Goal: Browse casually

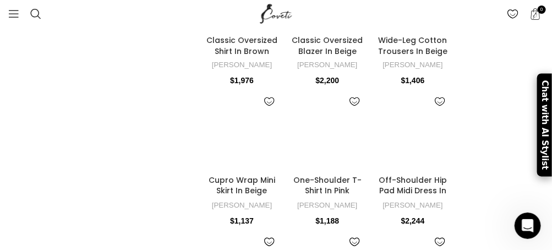
scroll to position [550, 0]
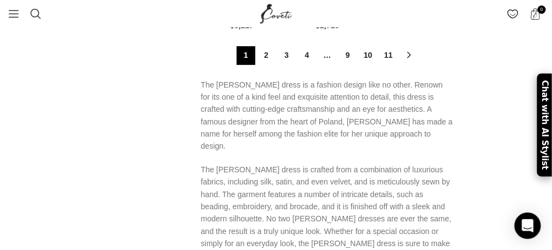
scroll to position [2531, 0]
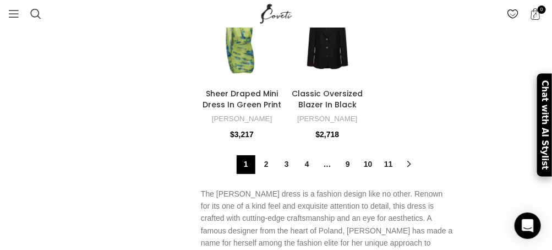
click at [264, 156] on link "2" at bounding box center [266, 165] width 19 height 19
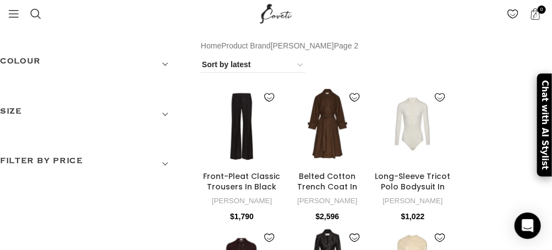
scroll to position [55, 0]
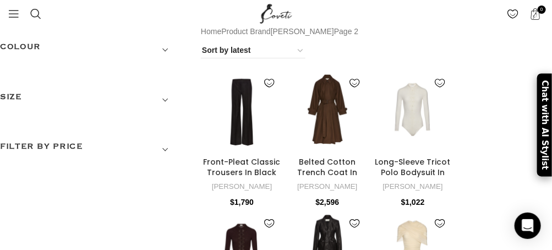
drag, startPoint x: 145, startPoint y: 111, endPoint x: 477, endPoint y: 105, distance: 331.9
click at [477, 105] on span "Show sidebar" at bounding box center [276, 70] width 552 height 250
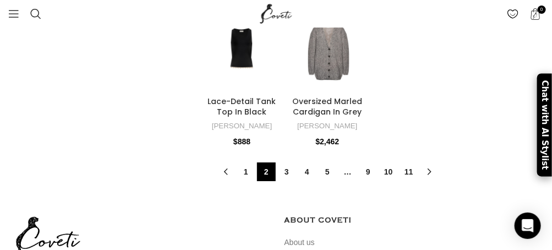
scroll to position [2366, 0]
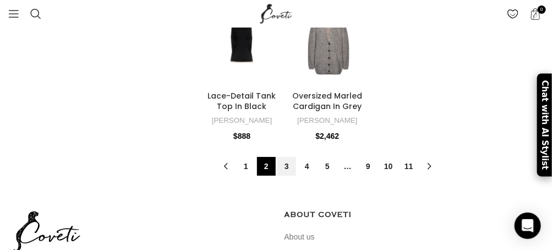
click at [283, 157] on link "3" at bounding box center [286, 166] width 19 height 19
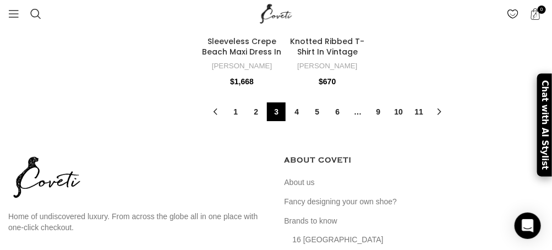
scroll to position [2421, 0]
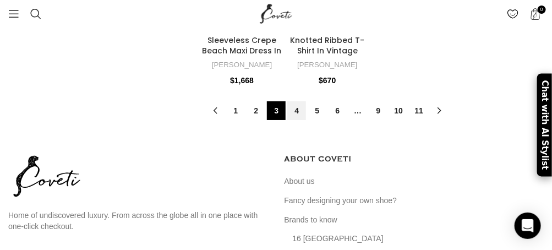
click at [299, 106] on link "4" at bounding box center [296, 110] width 19 height 19
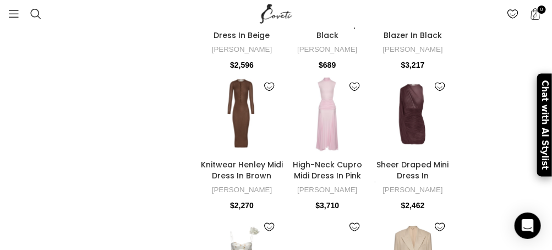
scroll to position [660, 0]
